Goal: Task Accomplishment & Management: Use online tool/utility

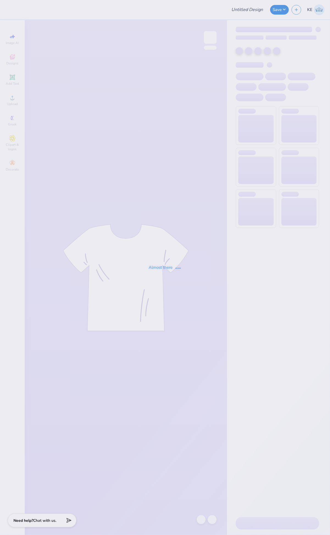
type input "Pack Motorsports SAE Tailgate"
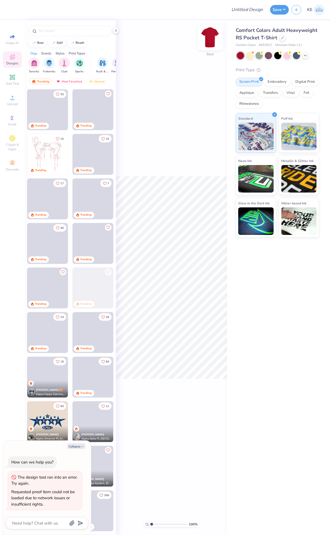
click at [209, 38] on img at bounding box center [210, 37] width 22 height 22
click at [142, 113] on div "100 % Front" at bounding box center [171, 277] width 111 height 515
click at [116, 28] on div at bounding box center [116, 31] width 6 height 6
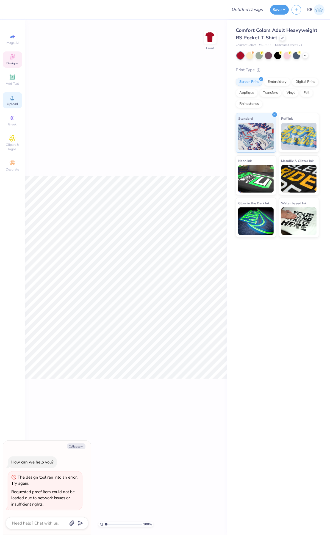
click at [13, 98] on icon at bounding box center [12, 97] width 7 height 7
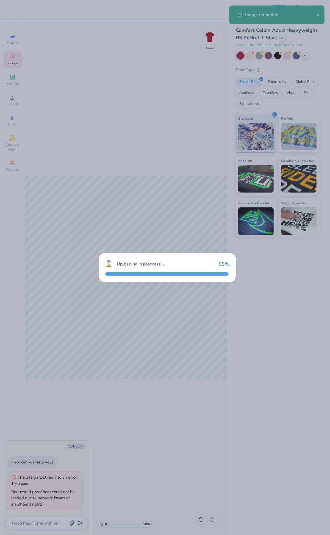
type textarea "x"
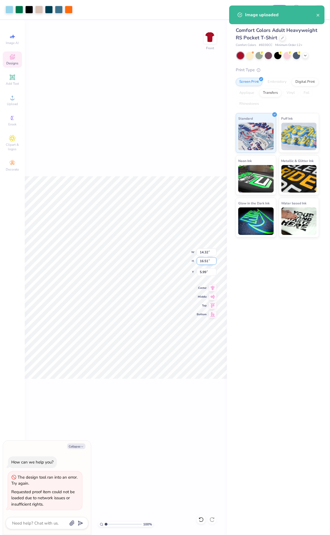
click at [204, 261] on input "16.51" at bounding box center [207, 261] width 20 height 8
click at [205, 250] on input "14.32" at bounding box center [207, 252] width 20 height 8
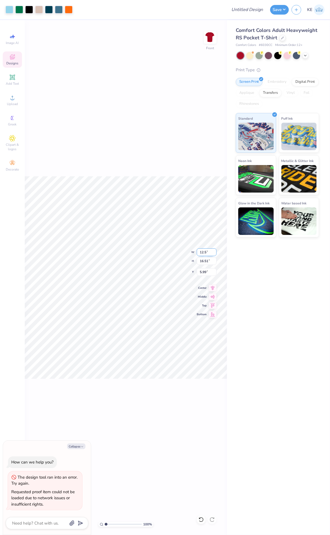
type input "12.5"
type textarea "x"
type input "12.50"
type input "14.41"
click at [204, 273] on input "7.04" at bounding box center [207, 272] width 20 height 8
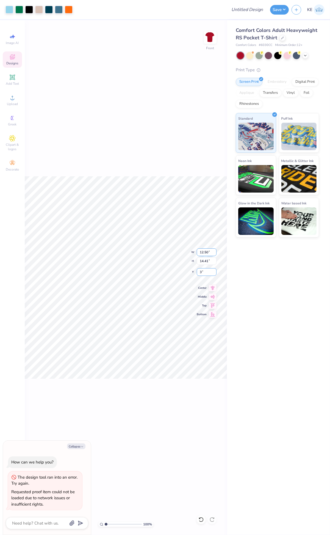
type input "3"
type textarea "x"
type input "3.00"
click at [212, 43] on img at bounding box center [210, 37] width 22 height 22
click at [10, 102] on span "Upload" at bounding box center [12, 104] width 11 height 4
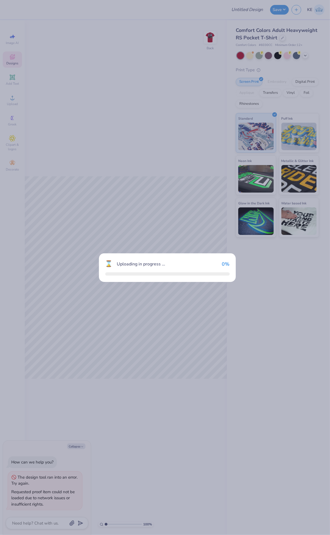
type textarea "x"
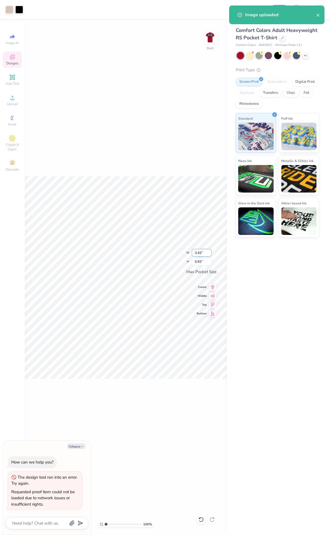
click at [199, 255] on input "3.43" at bounding box center [202, 253] width 20 height 8
type input "3.5"
type textarea "x"
type input "3.50"
type input "0.95"
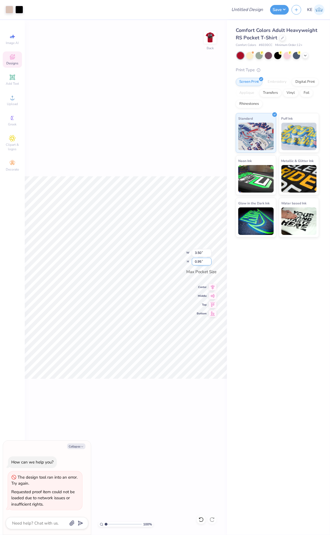
click at [164, 256] on div "100 % Back W 3.50 3.50 " H 0.95 0.95 " Max Pocket Size Center Middle Top Bottom" at bounding box center [126, 277] width 202 height 515
click at [215, 42] on img at bounding box center [210, 37] width 22 height 22
click at [284, 8] on button "Save" at bounding box center [279, 9] width 19 height 10
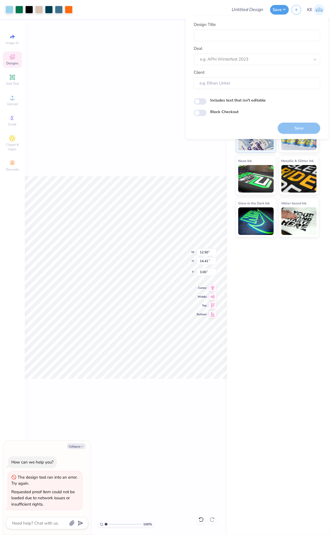
click at [138, 89] on div "100 % Front W 12.50 12.50 " H 14.41 14.41 " Y 3.00 3.00 " Center Middle Top Bot…" at bounding box center [126, 277] width 202 height 515
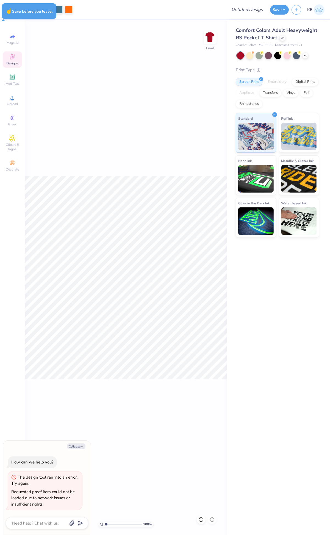
type textarea "x"
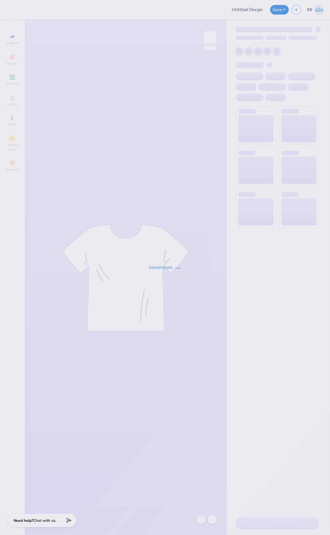
type input "Pack Motorsports SAE Tailgate"
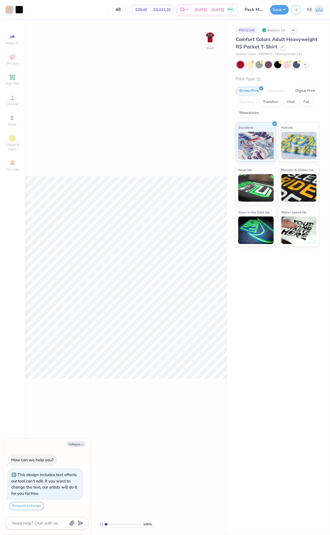
type textarea "x"
click at [212, 39] on img at bounding box center [210, 37] width 22 height 22
click at [8, 98] on div "Upload" at bounding box center [12, 100] width 19 height 16
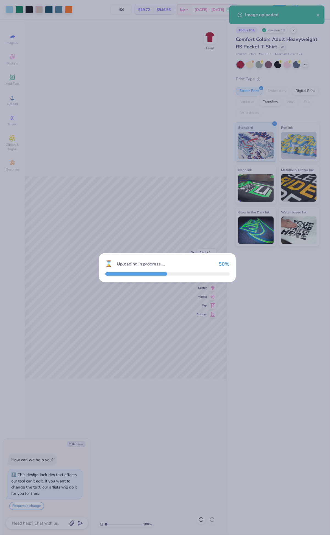
type textarea "x"
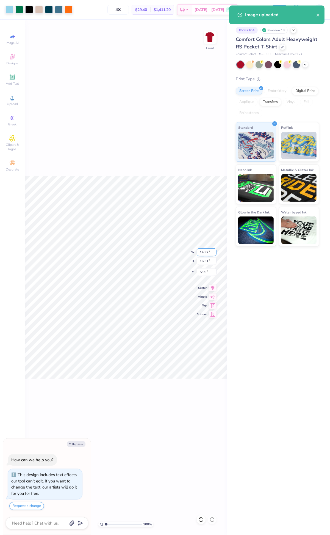
click at [204, 254] on input "14.32" at bounding box center [207, 252] width 20 height 8
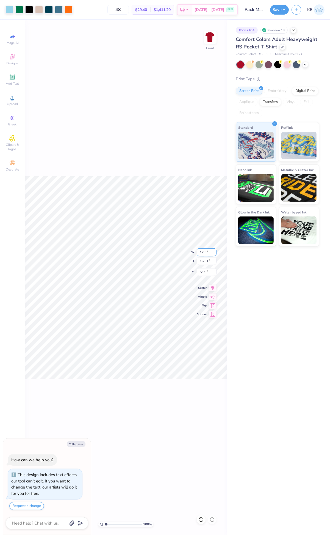
type input "12.5"
click at [200, 270] on input "5.99" at bounding box center [207, 272] width 20 height 8
type textarea "x"
type input "12.50"
type input "14.41"
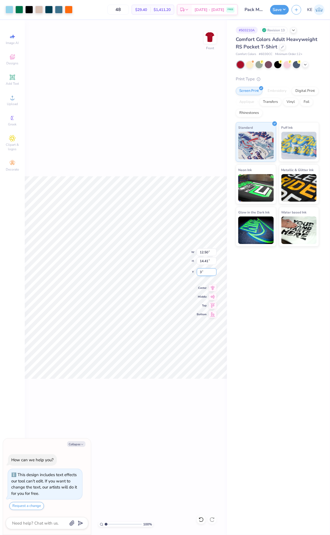
type input "3"
type textarea "x"
type input "3.00"
click at [209, 37] on img at bounding box center [210, 37] width 22 height 22
click at [284, 9] on button "Save" at bounding box center [279, 9] width 19 height 10
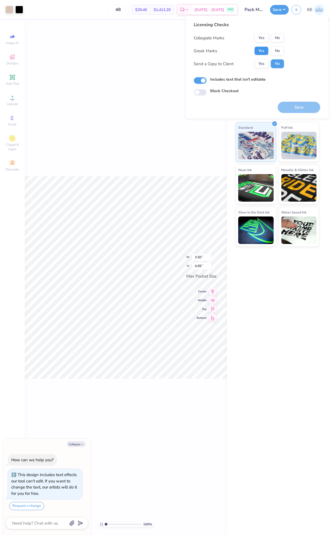
click at [268, 48] on button "Yes" at bounding box center [262, 50] width 14 height 9
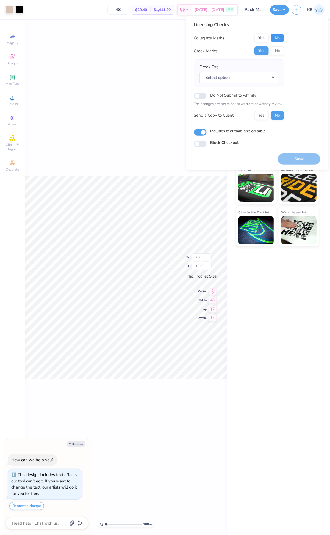
click at [273, 39] on button "No" at bounding box center [277, 38] width 13 height 9
click at [278, 50] on button "No" at bounding box center [277, 50] width 13 height 9
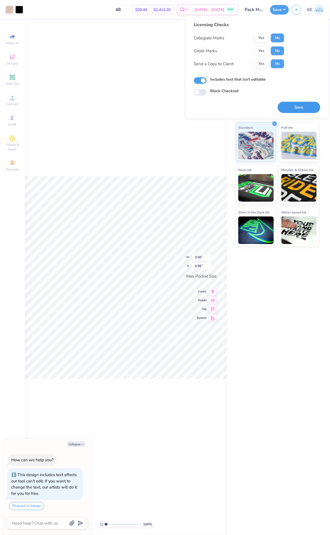
click at [300, 107] on button "Save" at bounding box center [299, 107] width 43 height 11
type textarea "x"
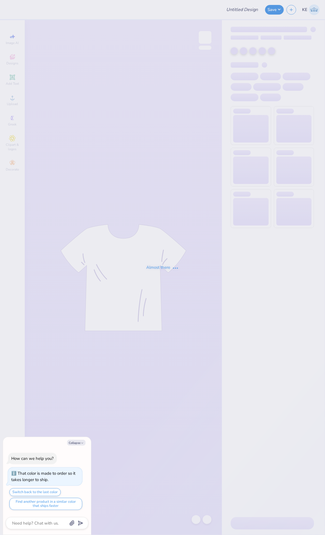
type textarea "x"
type input "Zeta philo"
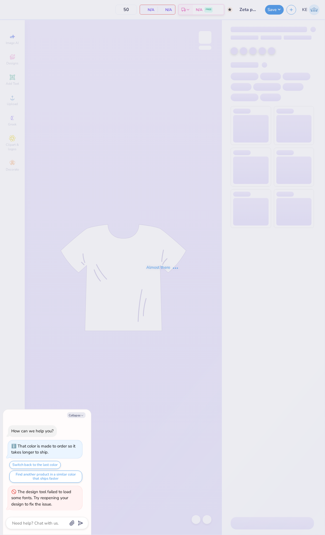
type textarea "x"
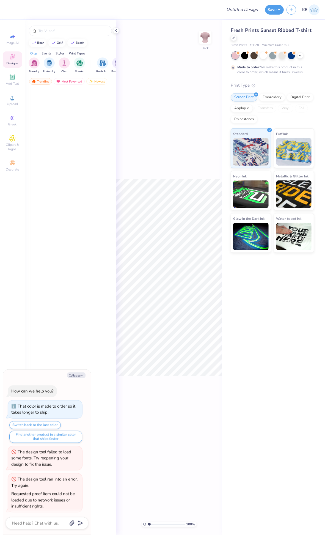
type textarea "x"
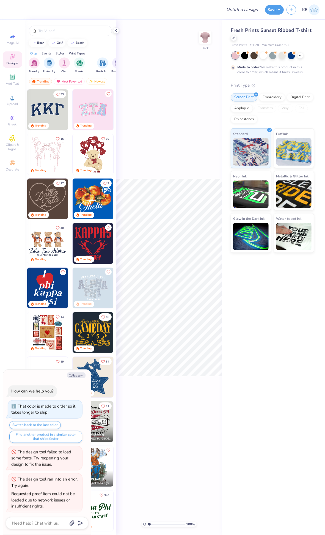
scroll to position [2, 0]
